Goal: Information Seeking & Learning: Learn about a topic

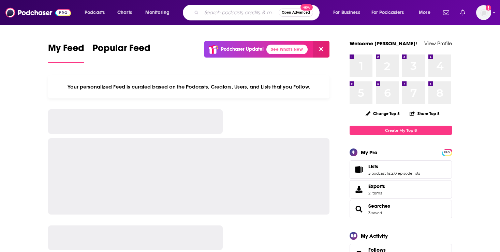
click at [206, 12] on input "Search podcasts, credits, & more..." at bounding box center [240, 12] width 77 height 11
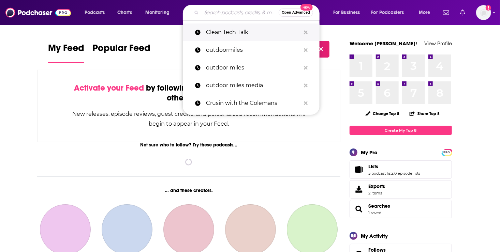
click at [209, 32] on p "Clean Tech Talk" at bounding box center [253, 33] width 94 height 18
type input "Clean Tech Talk"
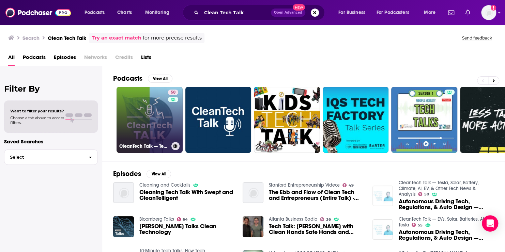
click at [156, 128] on link "50 CleanTech Talk — Tesla, Solar, Battery, Climate, AI, EV, & Other Tech News &…" at bounding box center [150, 120] width 66 height 66
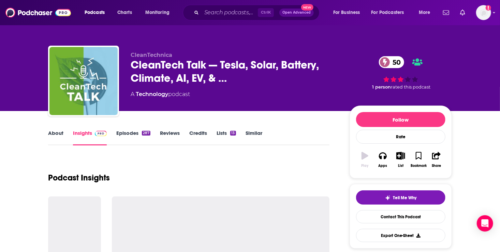
click at [131, 134] on link "Episodes 287" at bounding box center [133, 138] width 34 height 16
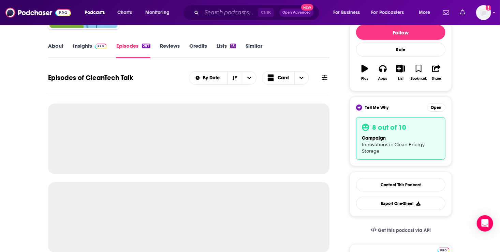
scroll to position [91, 0]
